Goal: Use online tool/utility: Utilize a website feature to perform a specific function

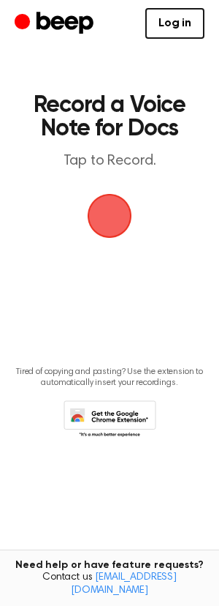
click at [113, 206] on span "button" at bounding box center [109, 215] width 41 height 41
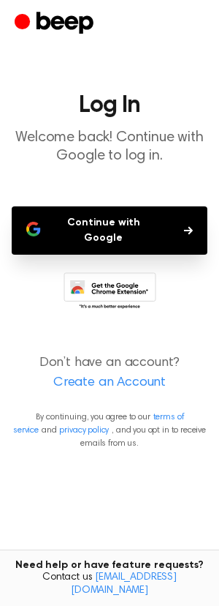
click at [100, 228] on button "Continue with Google" at bounding box center [110, 230] width 196 height 48
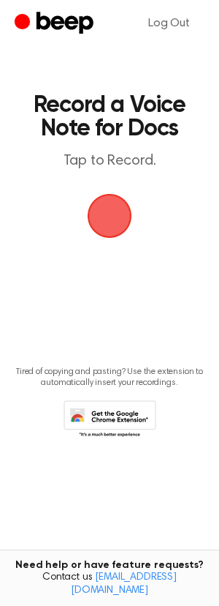
click at [110, 217] on span "button" at bounding box center [110, 216] width 48 height 48
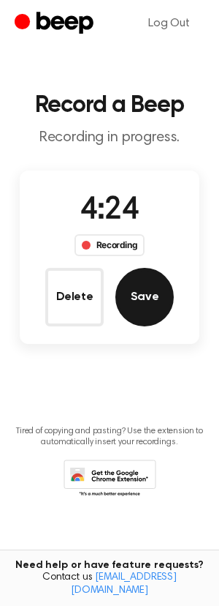
click at [158, 303] on button "Save" at bounding box center [145, 297] width 59 height 59
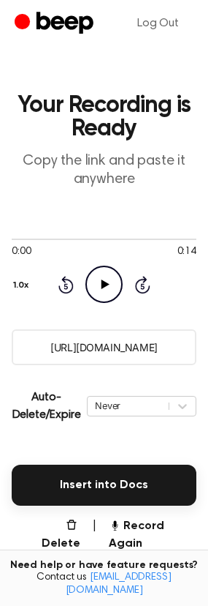
click at [101, 285] on icon "Play Audio" at bounding box center [104, 284] width 37 height 37
click at [102, 285] on icon at bounding box center [104, 284] width 7 height 10
click at [101, 283] on icon "Play Audio" at bounding box center [104, 284] width 37 height 37
click at [101, 283] on icon at bounding box center [104, 284] width 7 height 10
click at [105, 281] on icon "Play Audio" at bounding box center [104, 284] width 37 height 37
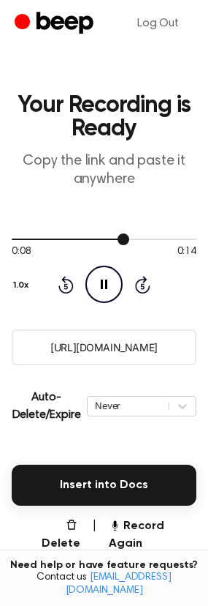
click at [34, 241] on div at bounding box center [104, 239] width 185 height 12
click at [103, 283] on icon at bounding box center [106, 284] width 8 height 10
click at [106, 283] on icon at bounding box center [106, 284] width 8 height 10
drag, startPoint x: 35, startPoint y: 343, endPoint x: 64, endPoint y: 347, distance: 29.5
click at [64, 347] on input "https://beep.audio/9Gb0AWl" at bounding box center [104, 347] width 185 height 36
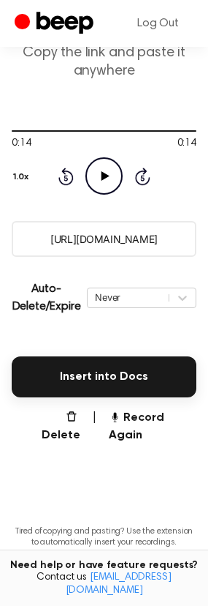
scroll to position [173, 0]
